Goal: Navigation & Orientation: Go to known website

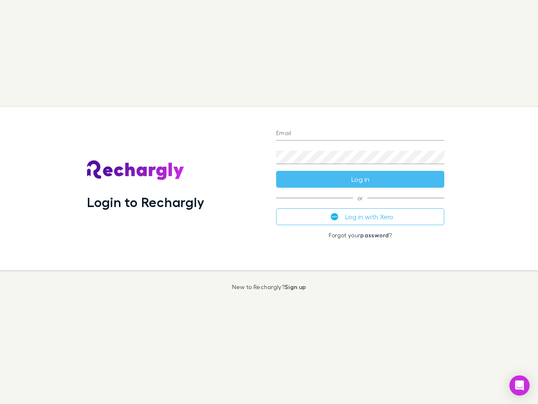
click at [269, 202] on div "Login to Rechargly" at bounding box center [174, 188] width 189 height 163
click at [360, 134] on input "Email" at bounding box center [360, 133] width 168 height 13
click at [360, 179] on form "Email Password Log in" at bounding box center [360, 153] width 168 height 67
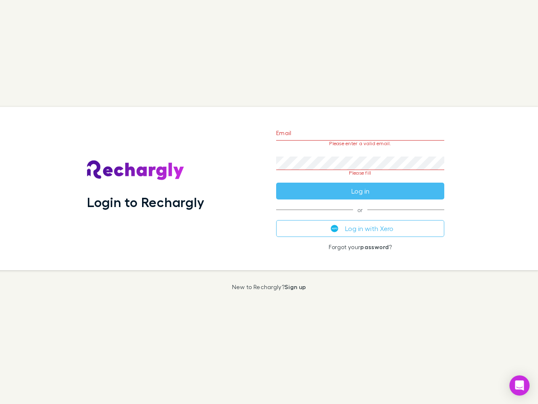
click at [360, 217] on div "Email Please enter a valid email. Password Please fill Log in or Log in with Xe…" at bounding box center [361, 188] width 182 height 163
click at [520, 385] on icon "Open Intercom Messenger" at bounding box center [520, 385] width 9 height 10
